Goal: Communication & Community: Answer question/provide support

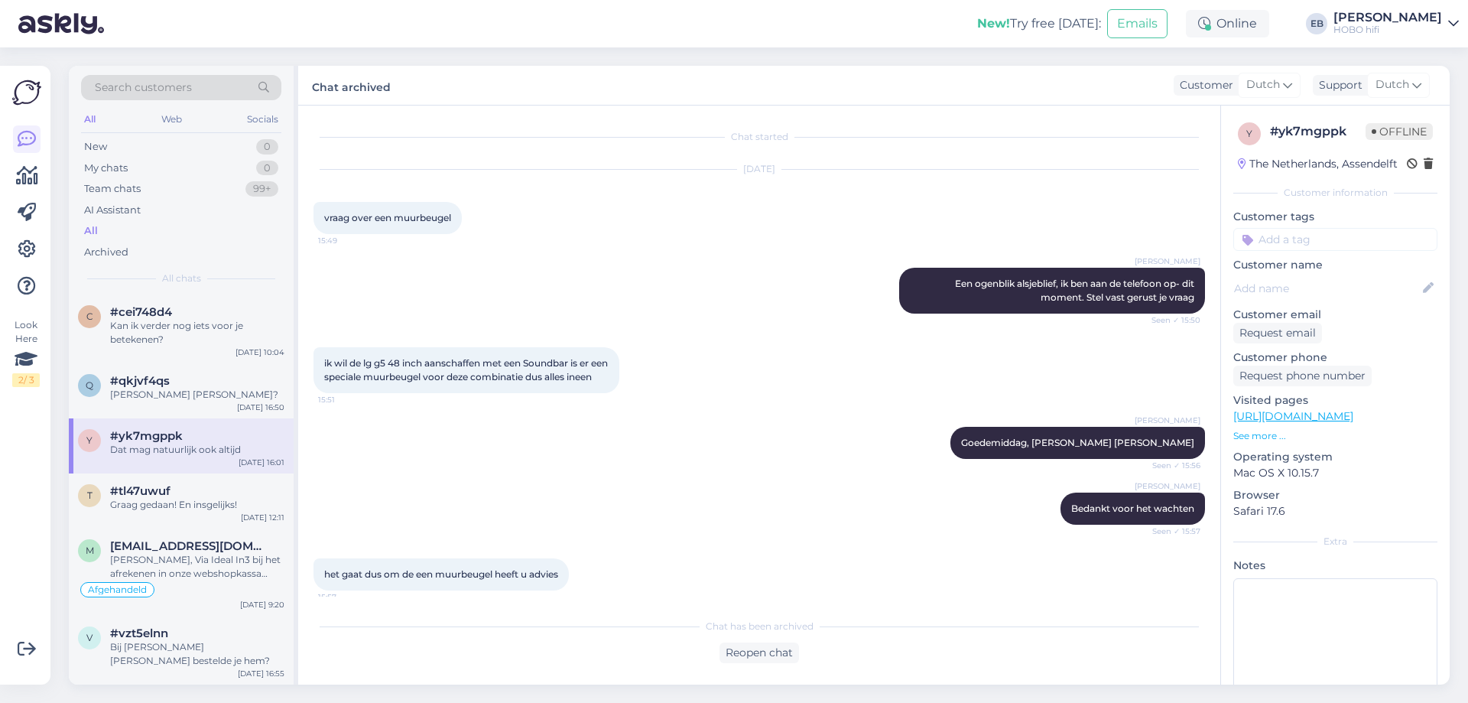
scroll to position [606, 0]
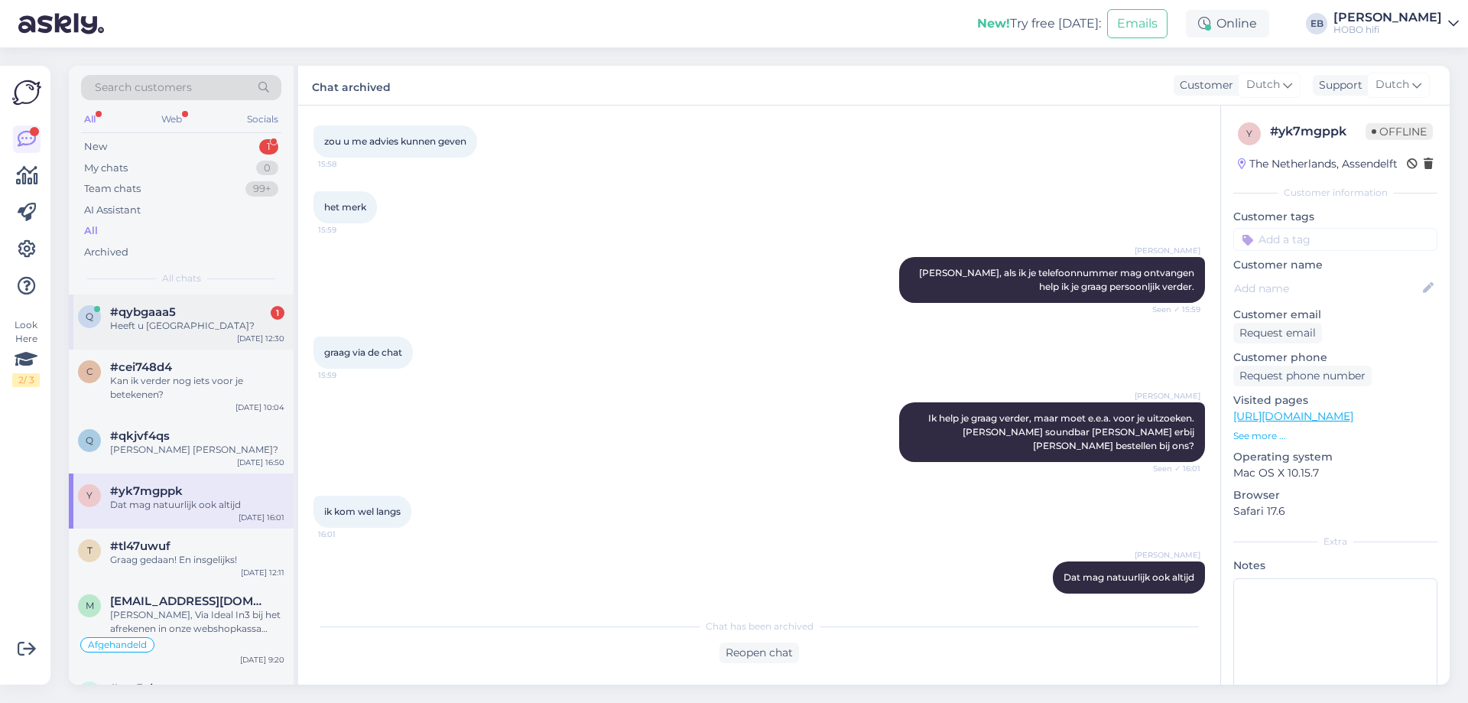
click at [253, 317] on div "#qybgaaa5 1" at bounding box center [197, 312] width 174 height 14
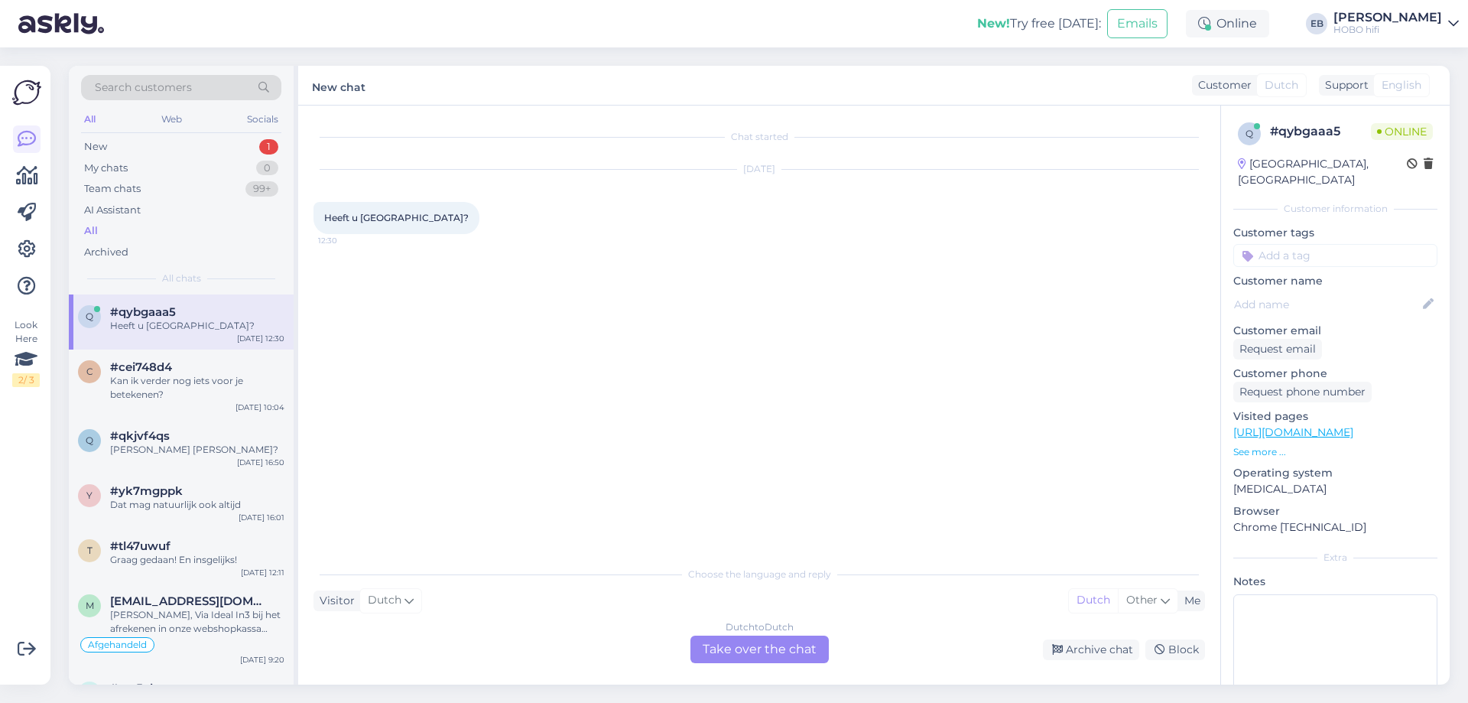
scroll to position [0, 0]
click at [801, 650] on div "Dutch to Dutch Take over the chat" at bounding box center [760, 649] width 138 height 28
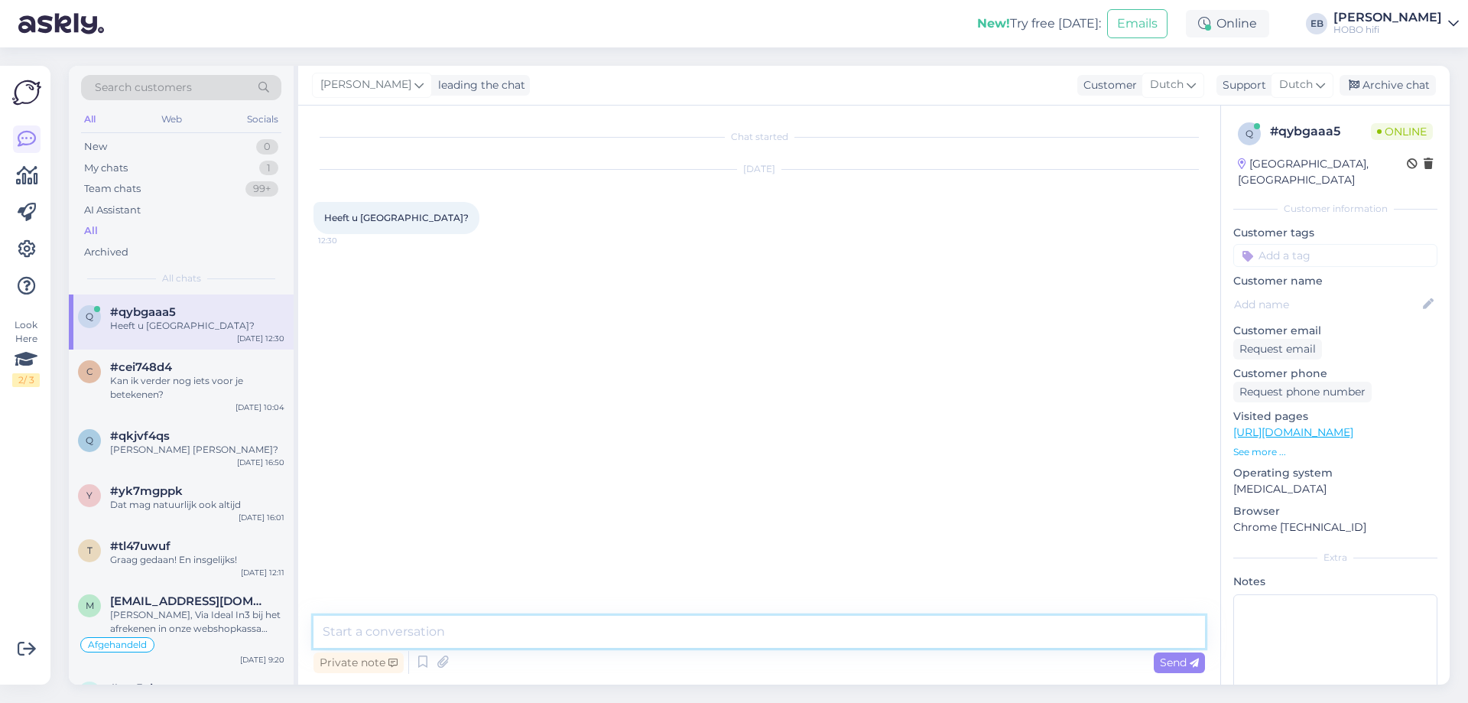
click at [634, 640] on textarea at bounding box center [760, 632] width 892 height 32
type textarea "Goedemiddag, jazeker!"
type textarea "W"
type textarea "Wat zoek je precies?"
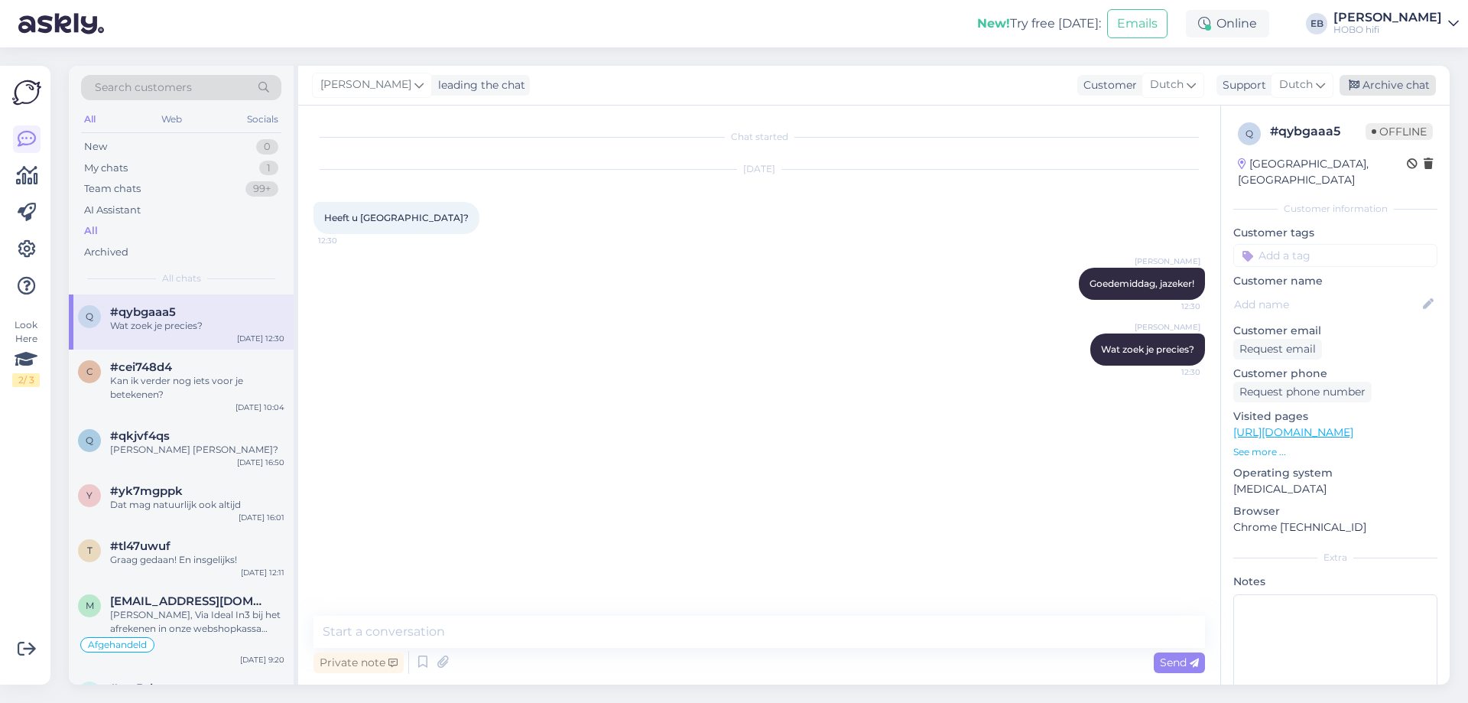
click at [1383, 80] on div "Archive chat" at bounding box center [1388, 85] width 96 height 21
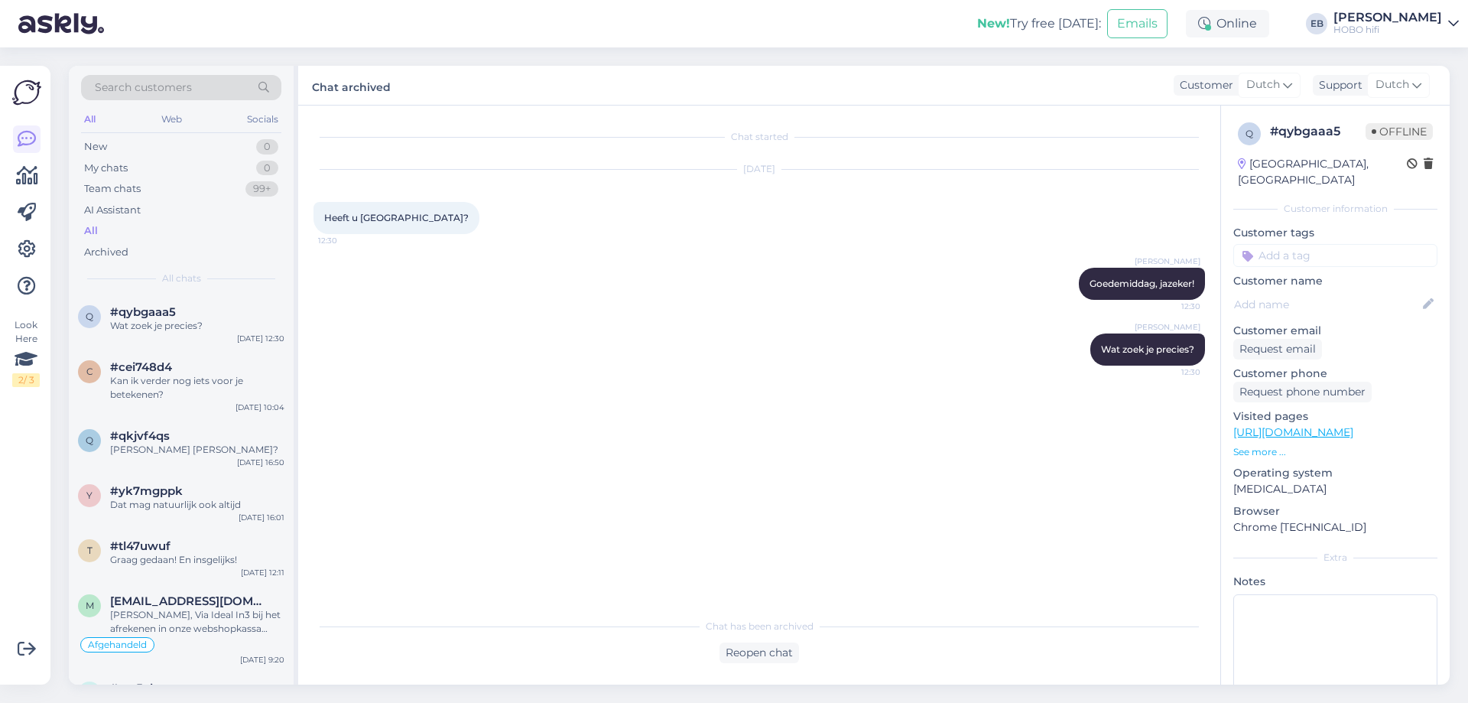
click at [1020, 205] on div "[DATE] Heeft u [GEOGRAPHIC_DATA]? 12:30" at bounding box center [760, 202] width 892 height 98
click at [1259, 33] on div "Online" at bounding box center [1227, 24] width 83 height 28
click at [1253, 79] on button "1 hour" at bounding box center [1235, 81] width 44 height 17
